Goal: Task Accomplishment & Management: Use online tool/utility

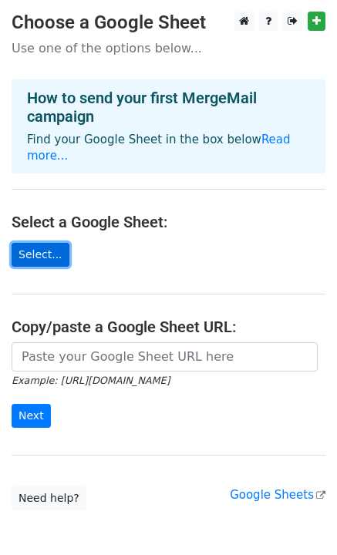
click at [28, 243] on link "Select..." at bounding box center [41, 255] width 58 height 24
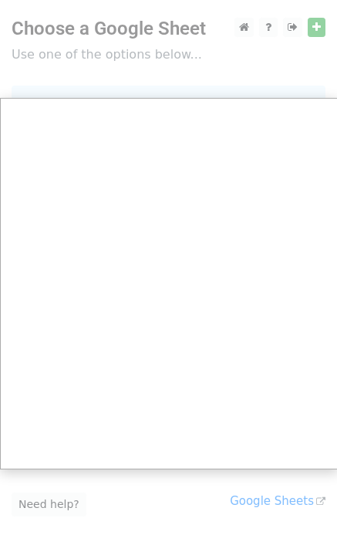
scroll to position [37, 0]
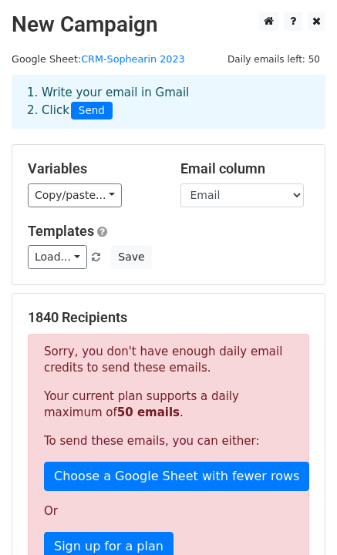
click at [81, 107] on span "Send" at bounding box center [92, 111] width 42 height 18
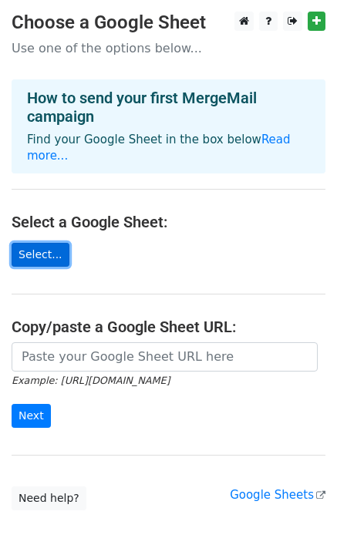
click at [35, 243] on link "Select..." at bounding box center [41, 255] width 58 height 24
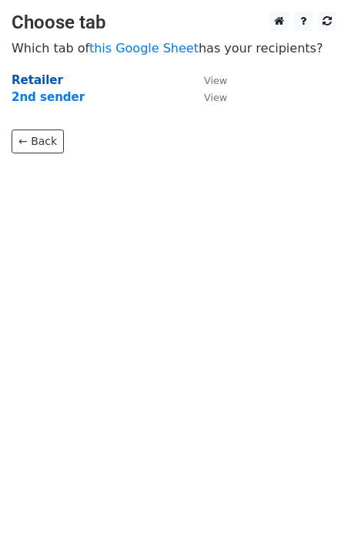
click at [25, 82] on strong "Retailer" at bounding box center [38, 80] width 52 height 14
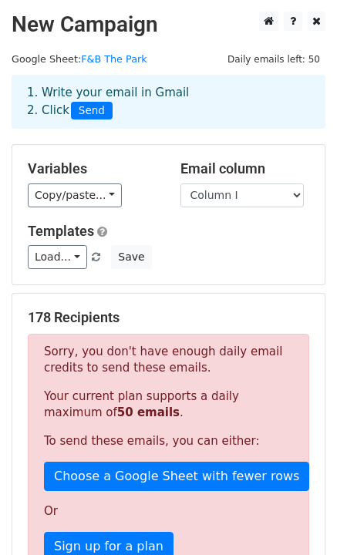
click at [32, 459] on div "Sorry, you don't have enough daily email credits to send these emails. Your cur…" at bounding box center [168, 480] width 281 height 292
